Goal: Register for event/course

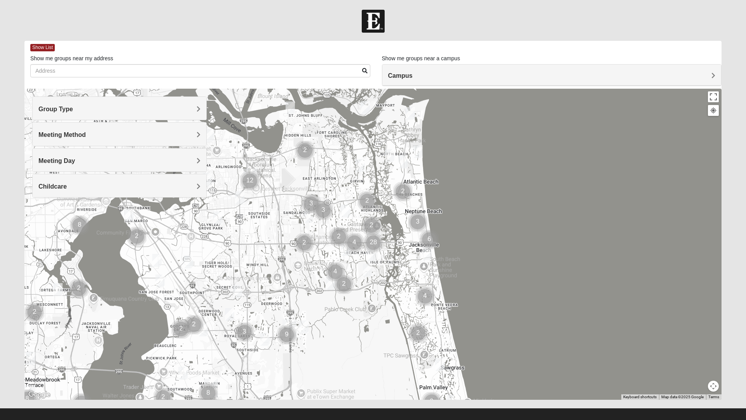
click at [197, 103] on div "Group Type" at bounding box center [120, 108] width 174 height 23
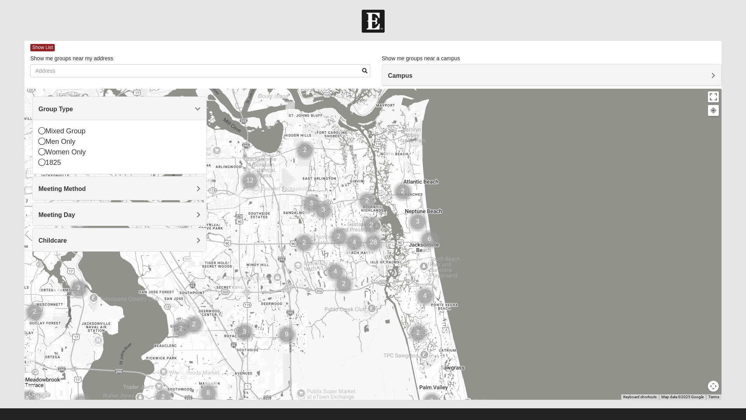
click at [49, 127] on div "Mixed Group" at bounding box center [119, 131] width 162 height 10
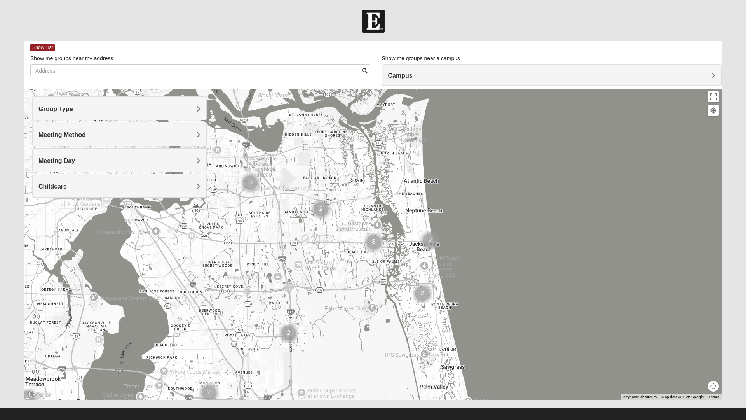
click at [75, 159] on span "Meeting Day" at bounding box center [56, 160] width 37 height 7
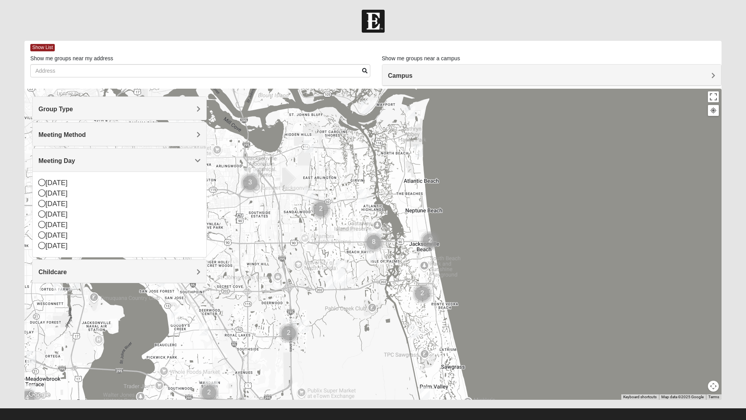
click at [51, 241] on div "Saturday" at bounding box center [119, 246] width 162 height 10
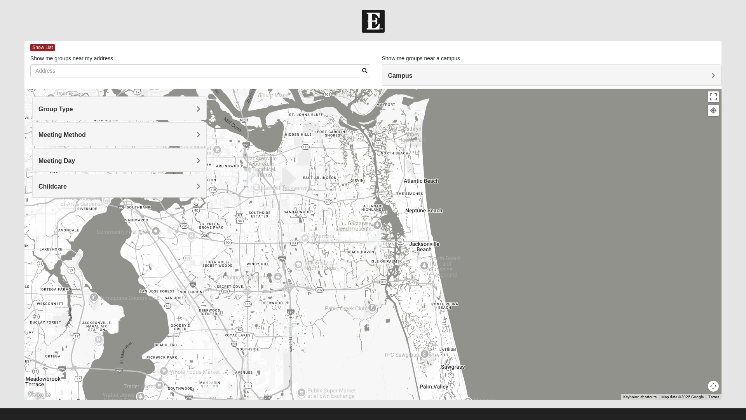
click at [185, 164] on div "Meeting Day" at bounding box center [120, 159] width 174 height 23
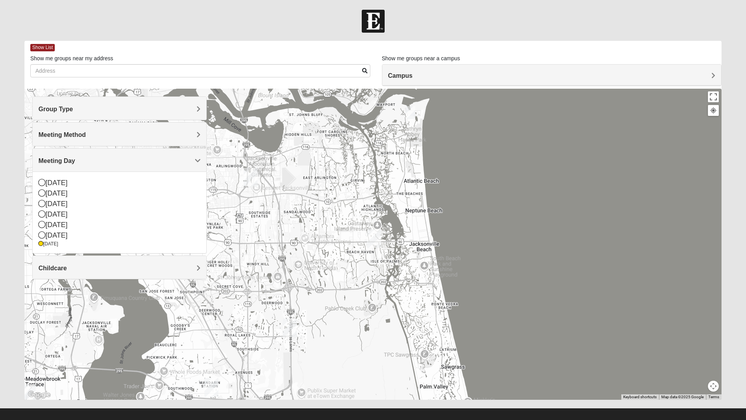
click at [49, 183] on div "Sunday" at bounding box center [119, 183] width 162 height 10
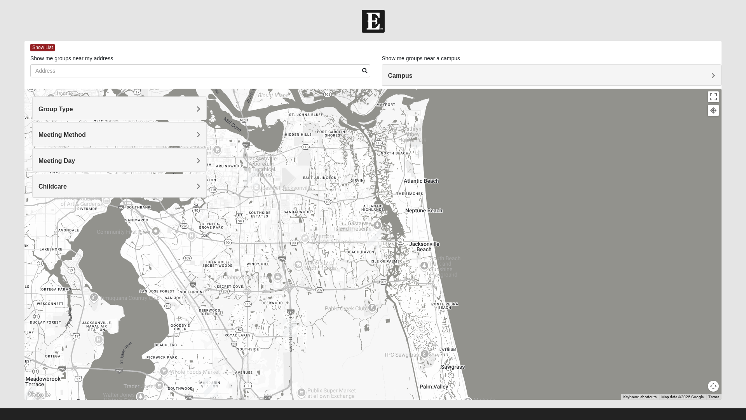
click at [418, 148] on img "Mixed Lammie 32233" at bounding box center [419, 150] width 16 height 19
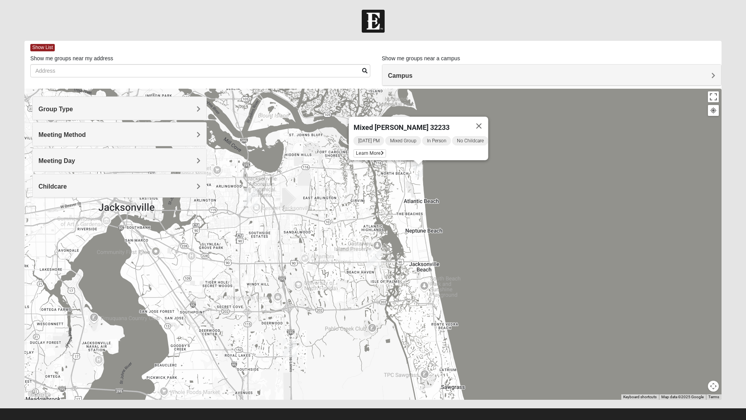
click at [361, 150] on span "Learn More" at bounding box center [370, 153] width 33 height 8
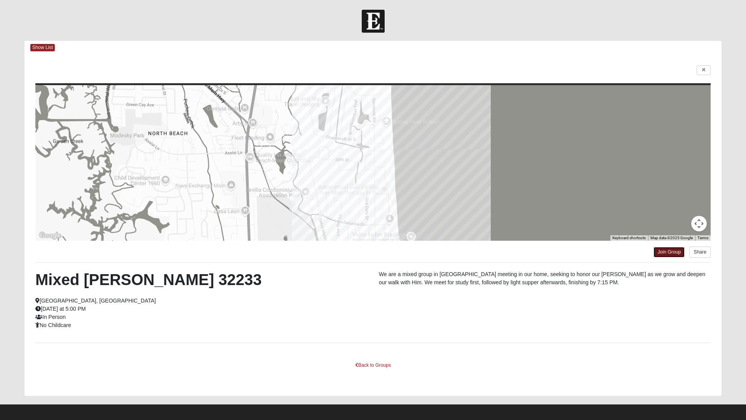
click at [665, 251] on link "Join Group" at bounding box center [669, 252] width 31 height 10
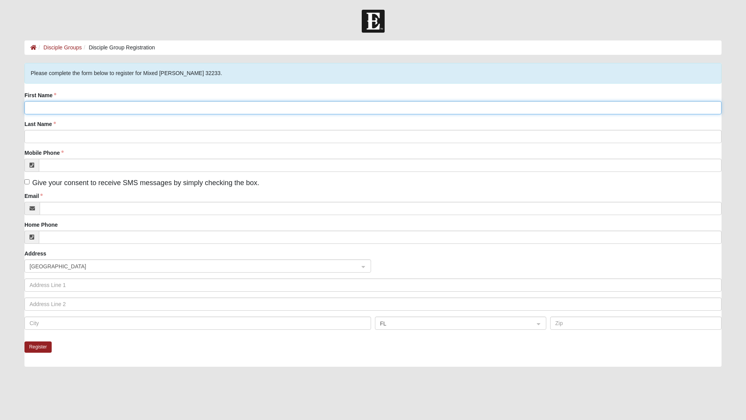
click at [75, 107] on input "First Name" at bounding box center [372, 107] width 697 height 13
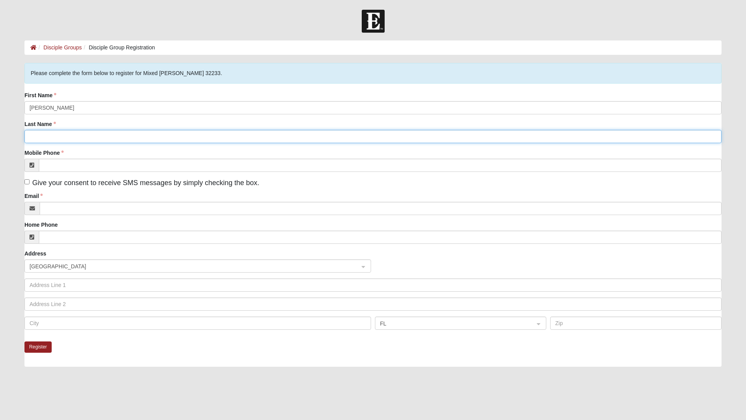
click at [65, 137] on input "Last Name" at bounding box center [372, 136] width 697 height 13
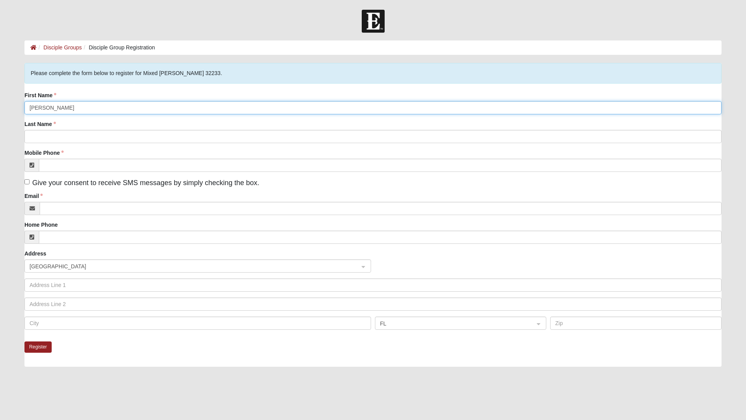
click at [164, 108] on input "Preston parsons" at bounding box center [372, 107] width 697 height 13
type input "Preston"
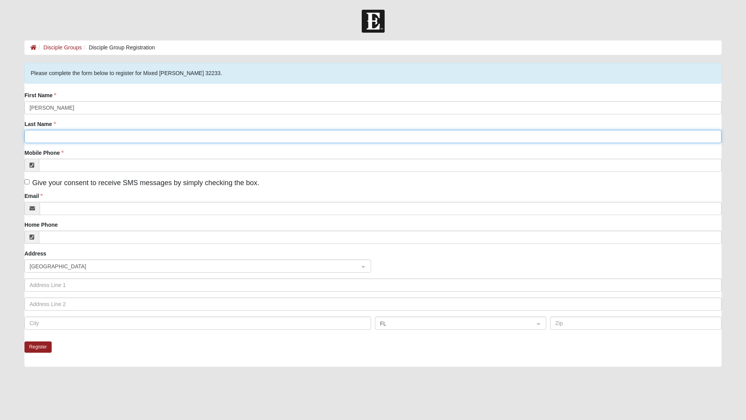
click at [83, 135] on input "Last Name" at bounding box center [372, 136] width 697 height 13
type input "Parsons"
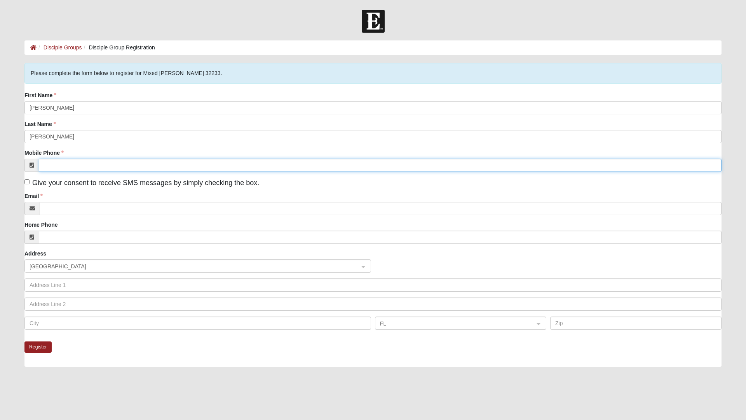
click at [92, 165] on input "Mobile Phone" at bounding box center [380, 165] width 683 height 13
type input "(904) 665-9681"
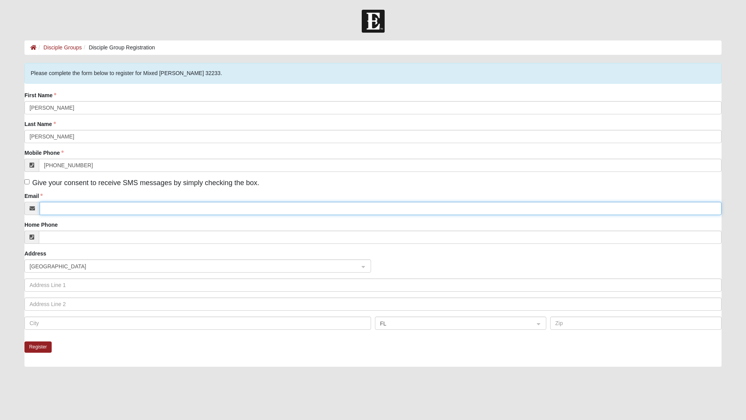
click at [91, 208] on input "Email" at bounding box center [381, 208] width 682 height 13
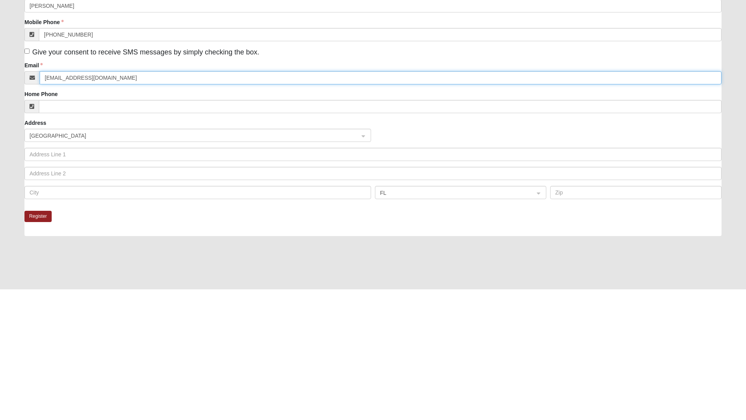
type input "Ppod1995@gmail.com"
click at [44, 346] on button "Register" at bounding box center [37, 346] width 27 height 11
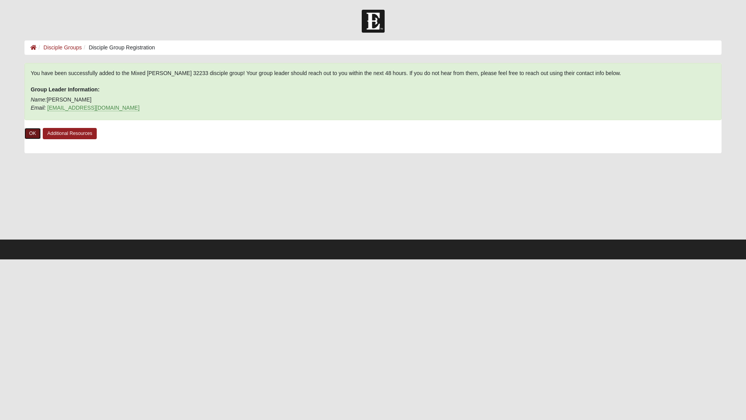
click at [40, 131] on link "OK" at bounding box center [32, 133] width 16 height 11
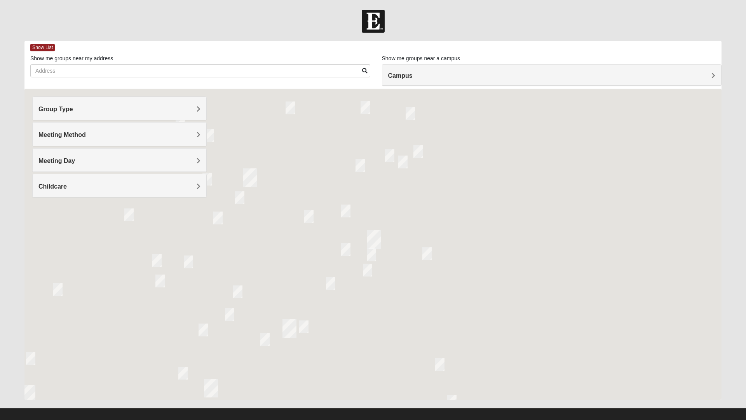
click at [196, 101] on div "Group Type" at bounding box center [120, 108] width 174 height 23
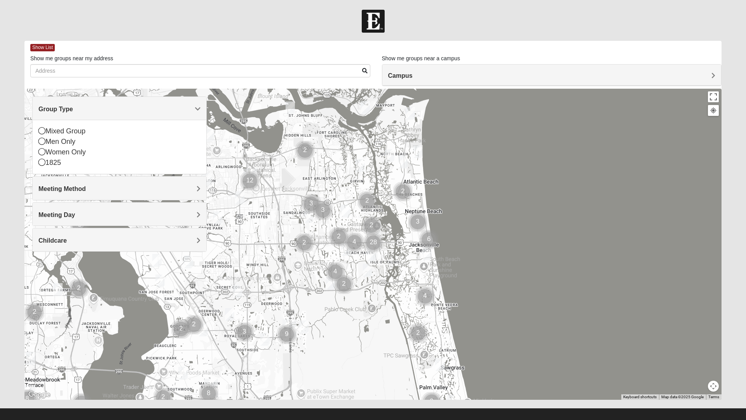
click at [61, 149] on div "Women Only" at bounding box center [119, 152] width 162 height 10
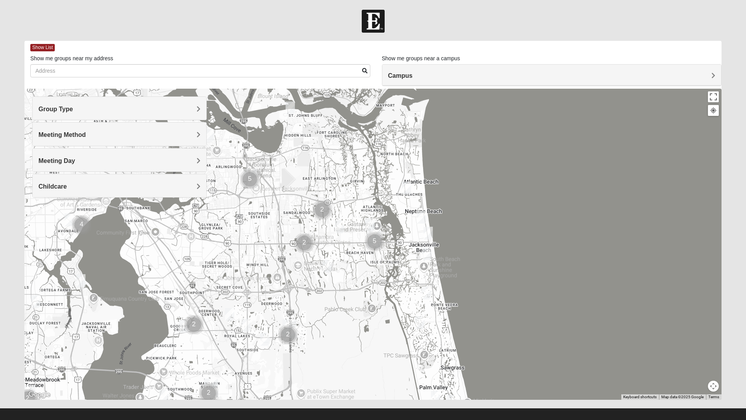
click at [180, 156] on div "Meeting Day" at bounding box center [120, 159] width 174 height 23
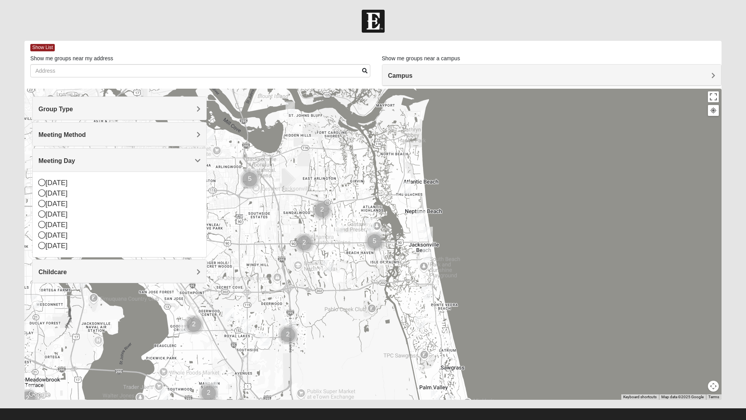
click at [81, 213] on div "Wednesday" at bounding box center [119, 214] width 162 height 10
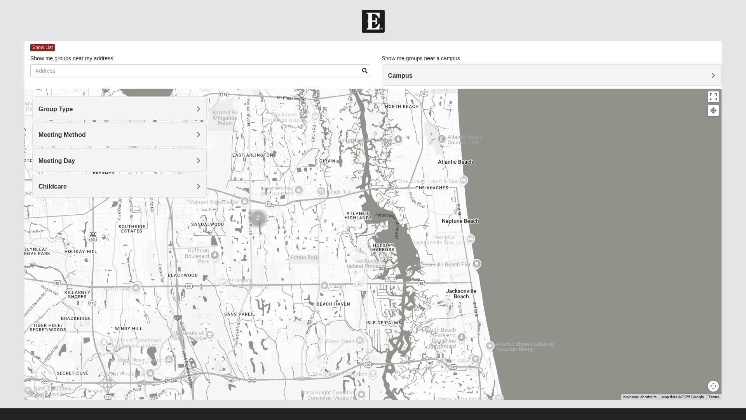
click at [425, 180] on img "Womens Foran 32233" at bounding box center [429, 180] width 16 height 19
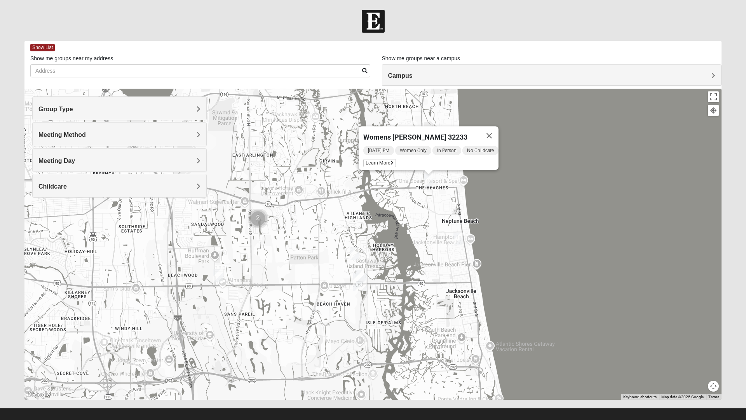
click at [378, 160] on span "Learn More" at bounding box center [379, 163] width 33 height 8
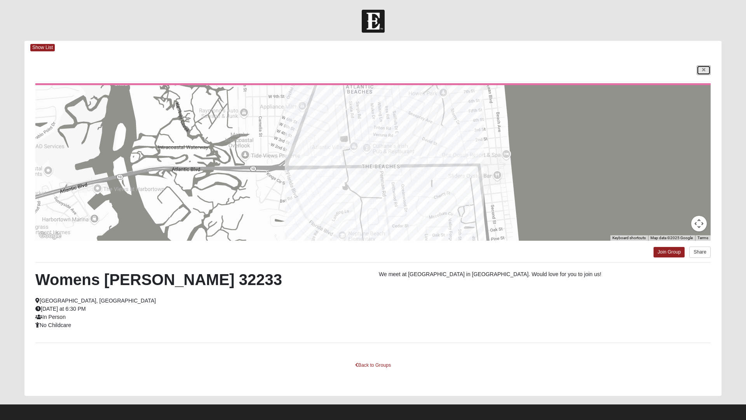
click at [703, 70] on icon at bounding box center [703, 70] width 3 height 5
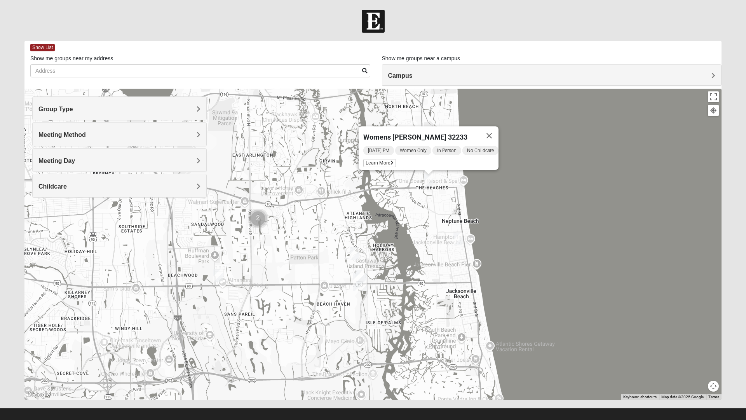
click at [454, 240] on img "Womens Pfingston 32250" at bounding box center [458, 238] width 16 height 19
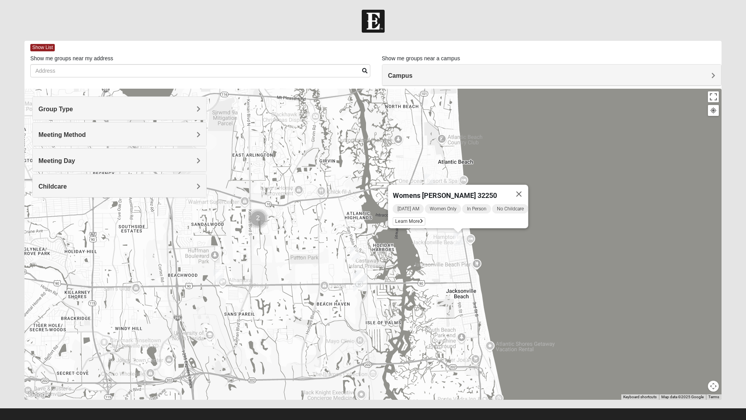
click at [408, 218] on span "Learn More" at bounding box center [409, 221] width 33 height 8
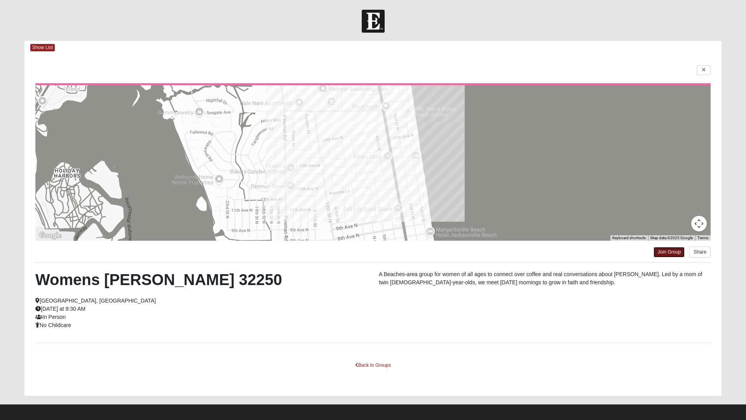
click at [668, 255] on link "Join Group" at bounding box center [669, 252] width 31 height 10
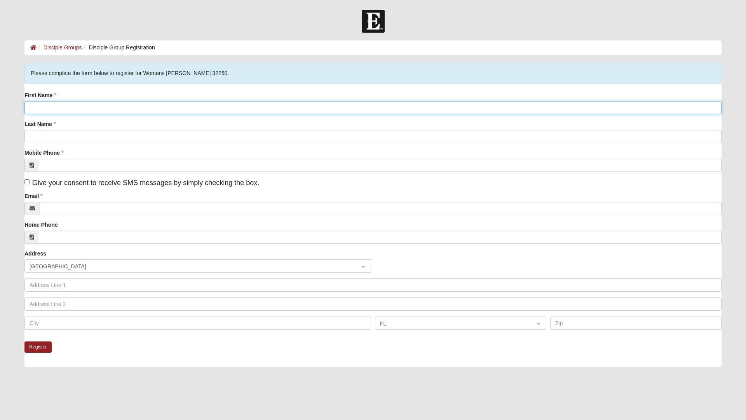
click at [330, 108] on input "First Name" at bounding box center [372, 107] width 697 height 13
type input "Stormi"
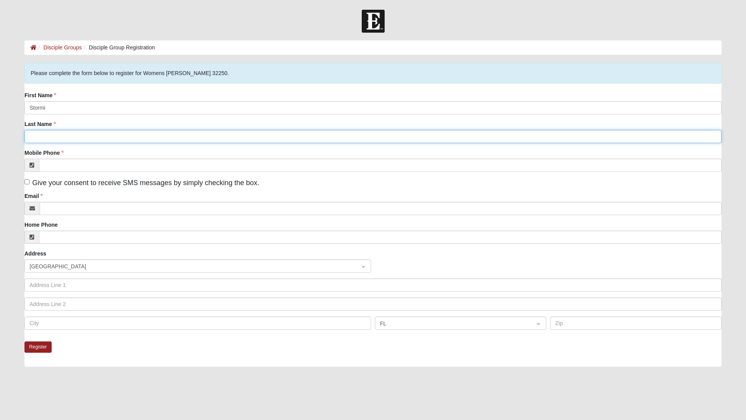
click at [344, 136] on input "Last Name" at bounding box center [372, 136] width 697 height 13
type input "Bradshaw"
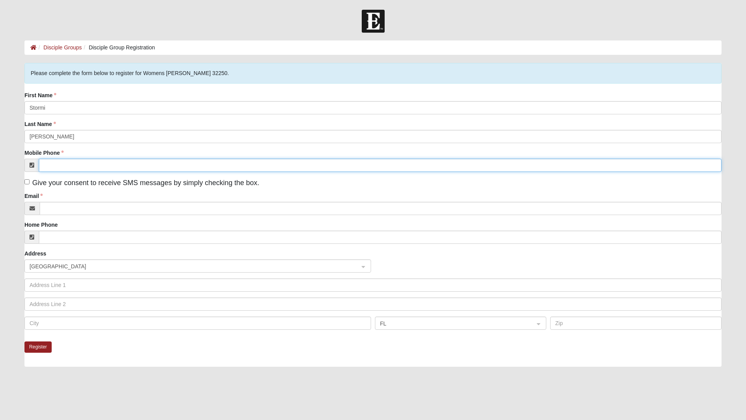
click at [237, 164] on input "Mobile Phone" at bounding box center [380, 165] width 683 height 13
type input "(904) 400-0040"
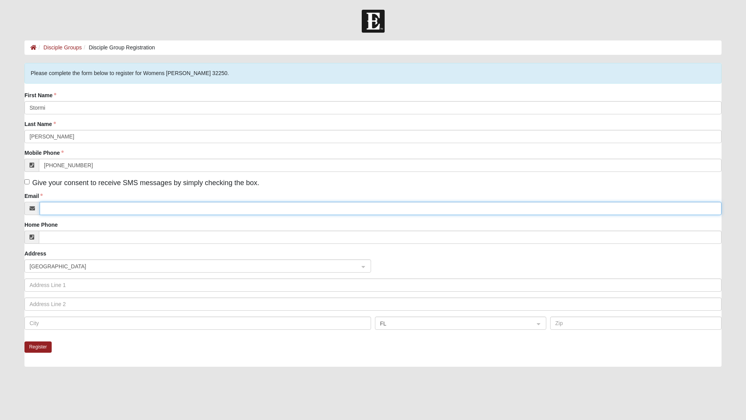
click at [331, 209] on input "Email" at bounding box center [381, 208] width 682 height 13
type input "Sabradshaw22@gmail.com"
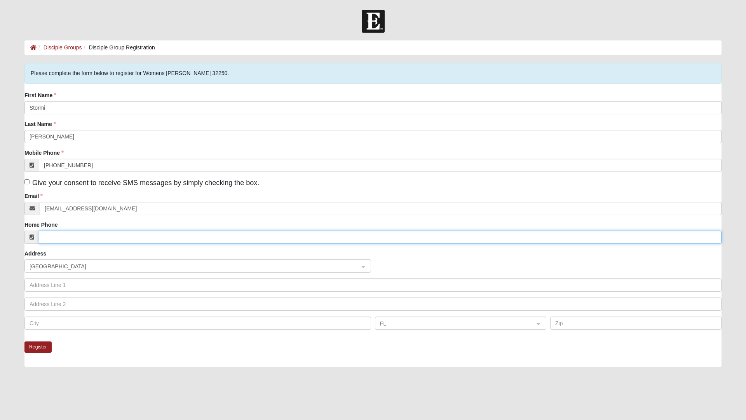
click at [256, 235] on input "Home Phone" at bounding box center [380, 236] width 683 height 13
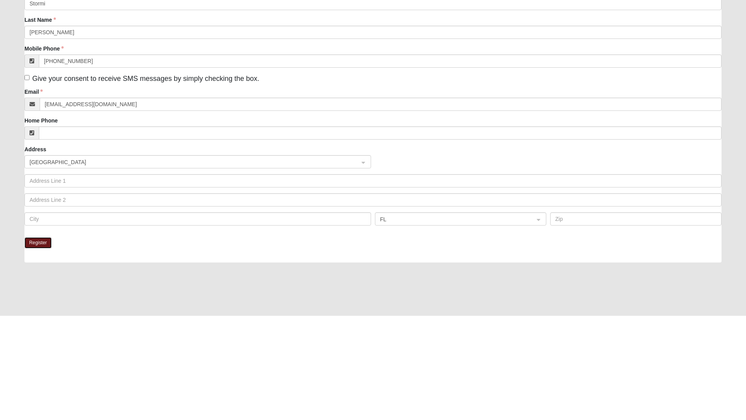
click at [43, 351] on button "Register" at bounding box center [37, 346] width 27 height 11
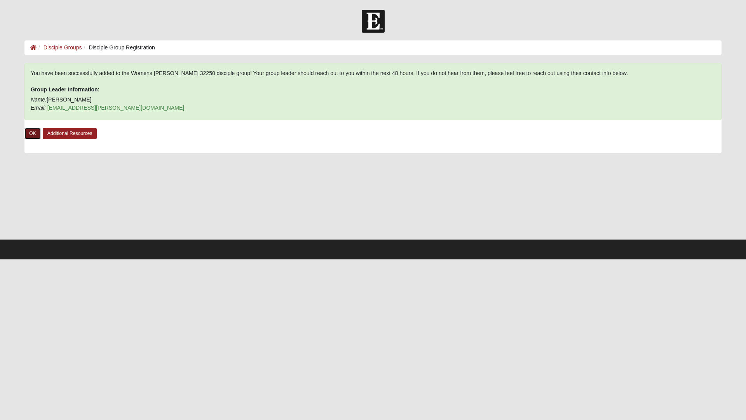
click at [32, 131] on link "OK" at bounding box center [32, 133] width 16 height 11
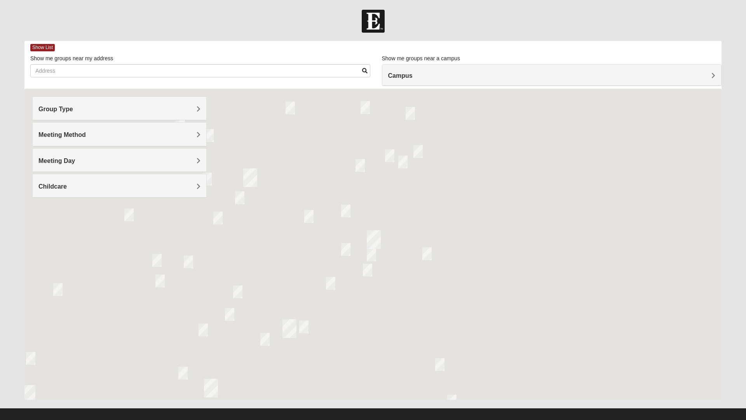
click at [43, 47] on span "Show List" at bounding box center [42, 47] width 24 height 7
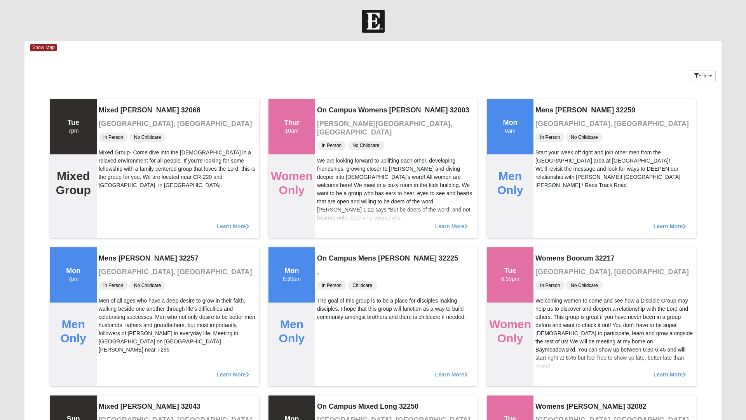
click at [49, 46] on span "Show Map" at bounding box center [43, 47] width 26 height 7
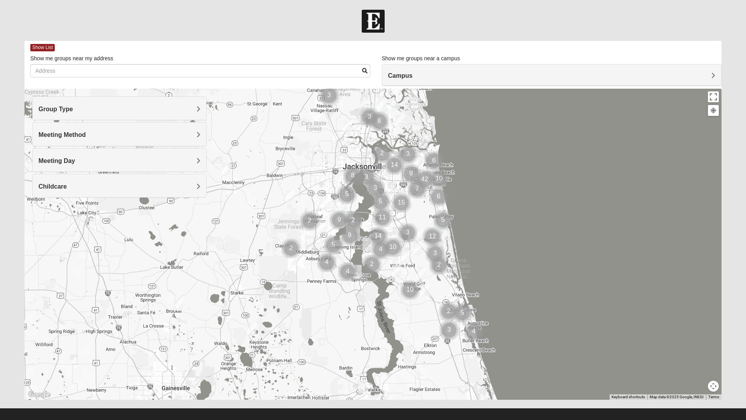
click at [103, 156] on div "Meeting Day" at bounding box center [120, 159] width 174 height 23
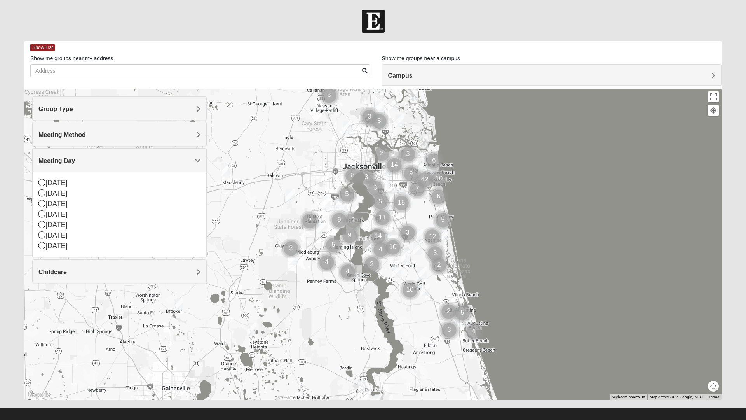
click at [43, 181] on icon at bounding box center [41, 182] width 7 height 7
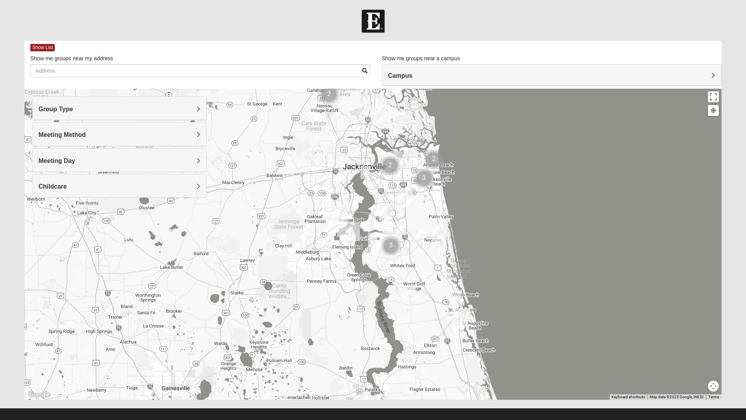
click at [43, 49] on span "Show List" at bounding box center [42, 47] width 24 height 7
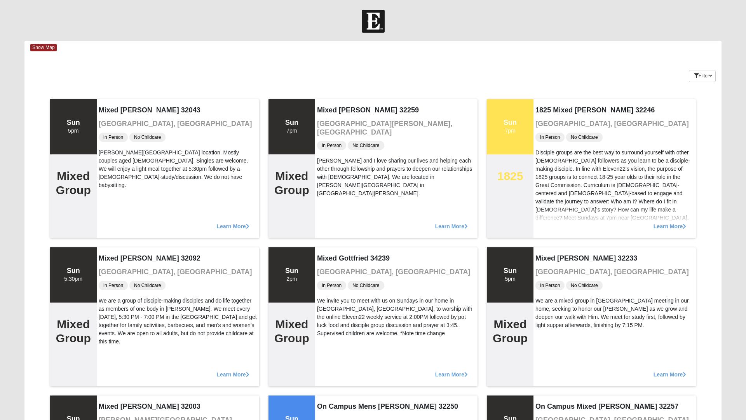
click at [40, 47] on span "Show Map" at bounding box center [43, 47] width 26 height 7
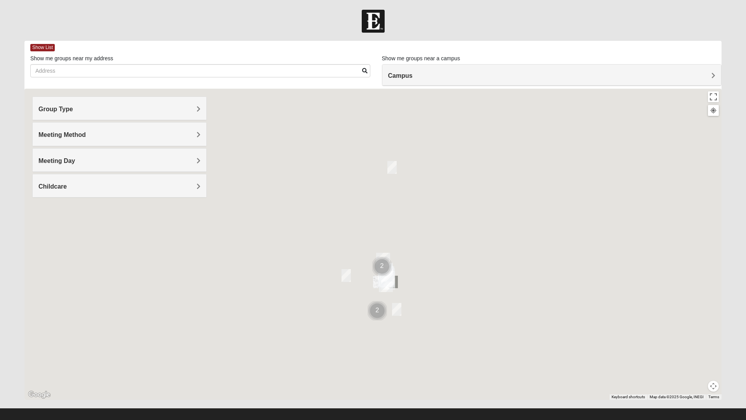
click at [44, 50] on span "Show List" at bounding box center [42, 47] width 24 height 7
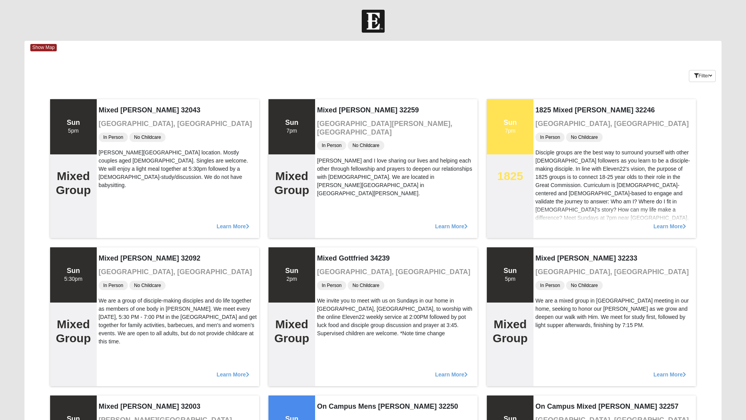
click at [45, 49] on span "Show Map" at bounding box center [43, 47] width 26 height 7
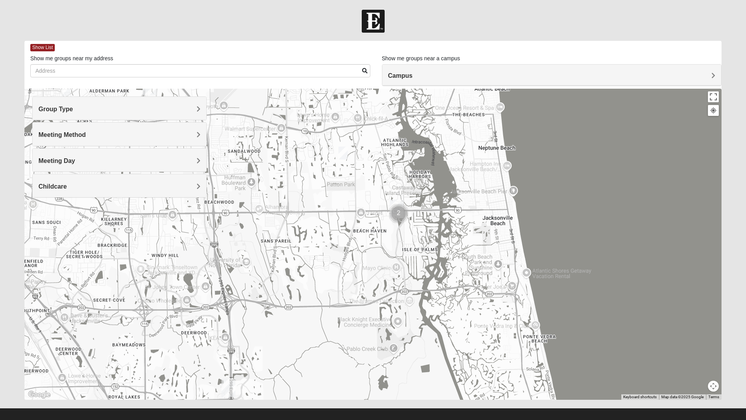
click at [179, 103] on div "Group Type" at bounding box center [120, 108] width 174 height 23
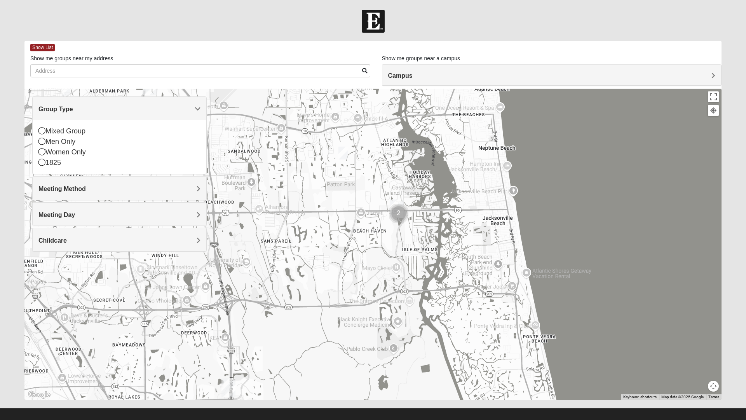
click at [198, 113] on div "Group Type" at bounding box center [120, 108] width 174 height 23
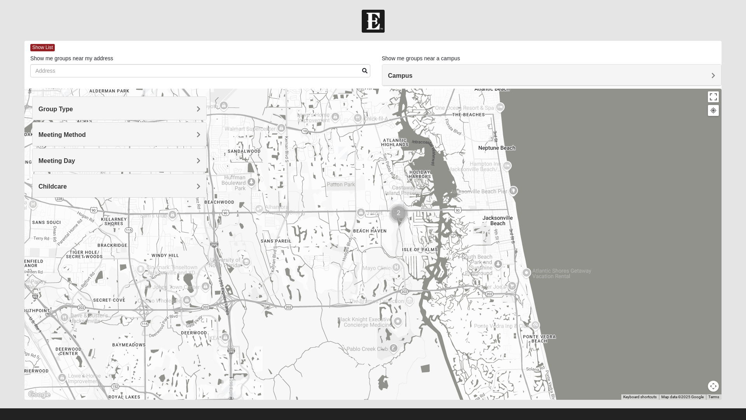
click at [194, 132] on h4 "Meeting Method" at bounding box center [119, 134] width 162 height 7
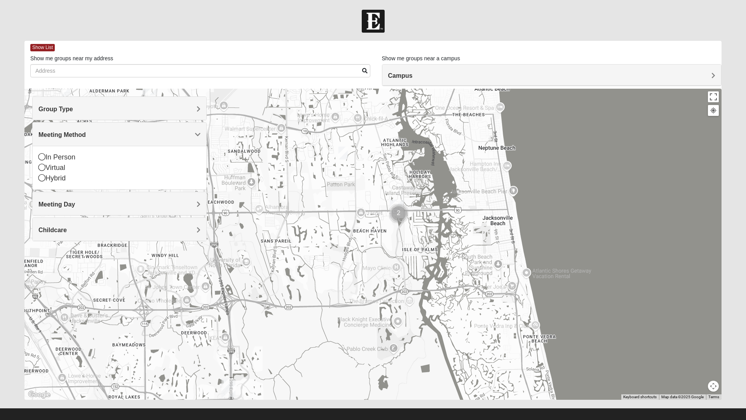
click at [86, 131] on span "Meeting Method" at bounding box center [61, 134] width 47 height 7
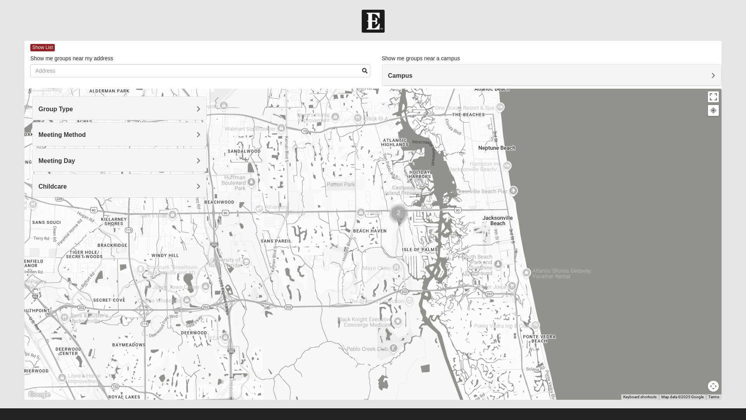
click at [401, 202] on img "Cluster of 2 groups" at bounding box center [399, 214] width 26 height 26
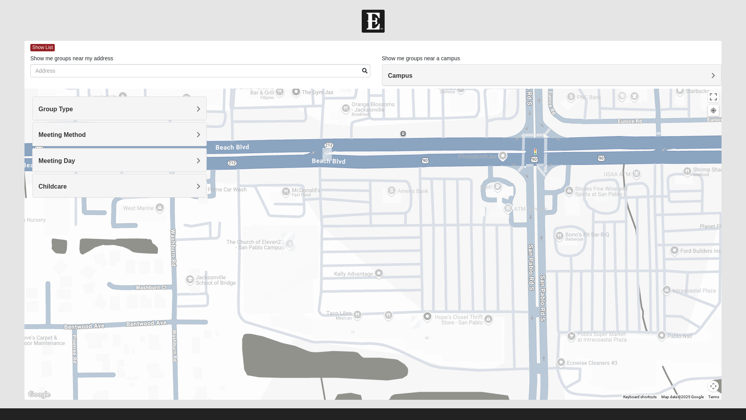
click at [332, 149] on img "1825 Mens Sells 32250" at bounding box center [327, 154] width 16 height 19
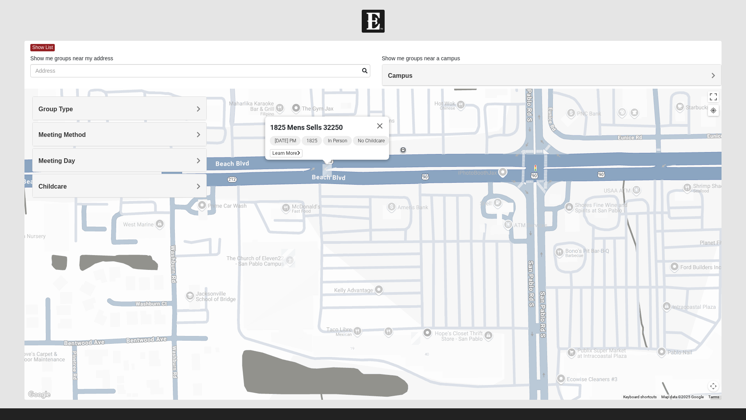
click at [284, 149] on span "Learn More" at bounding box center [286, 153] width 33 height 8
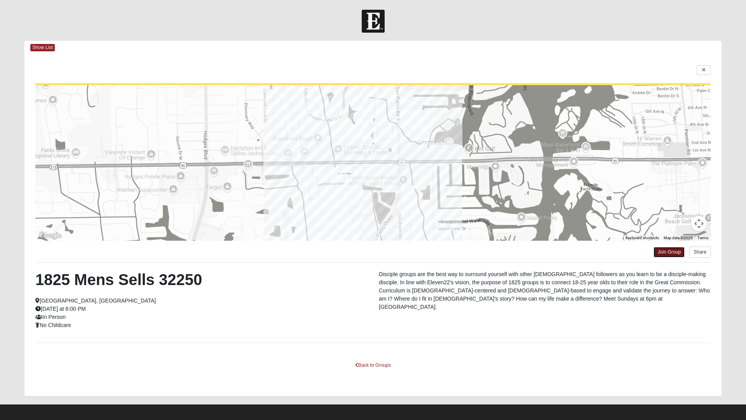
click at [663, 251] on link "Join Group" at bounding box center [669, 252] width 31 height 10
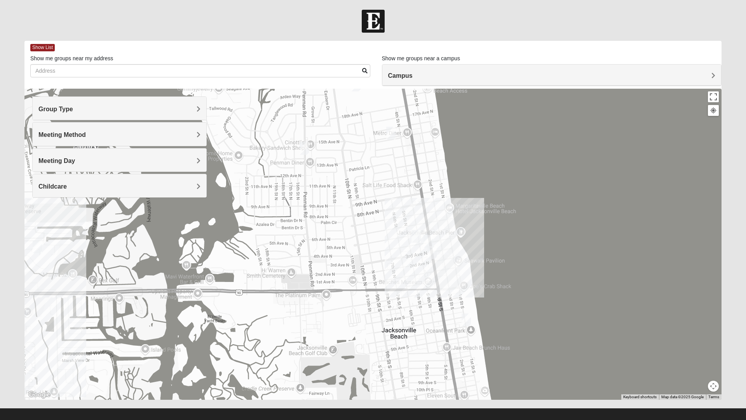
click at [415, 234] on img "Mixed Holowicki 32233" at bounding box center [416, 236] width 16 height 19
click at [465, 321] on img "Mixed Watkins 32250" at bounding box center [467, 319] width 16 height 19
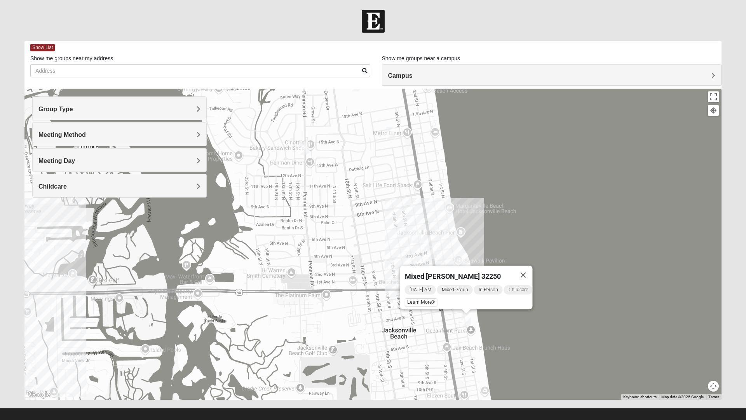
click at [414, 298] on span "Learn More" at bounding box center [421, 302] width 33 height 8
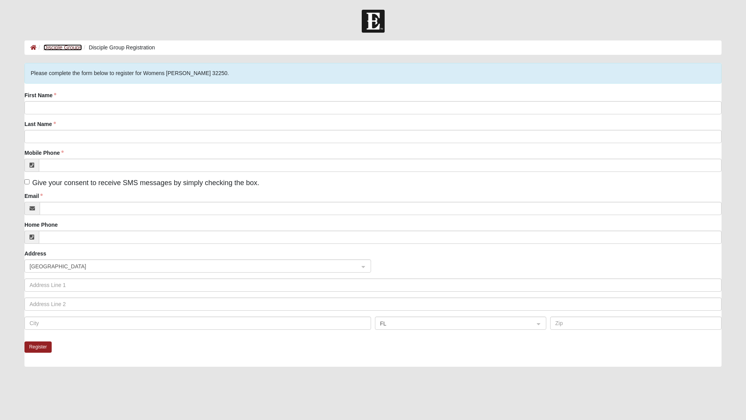
click at [63, 45] on link "Disciple Groups" at bounding box center [63, 47] width 38 height 6
